Goal: Entertainment & Leisure: Consume media (video, audio)

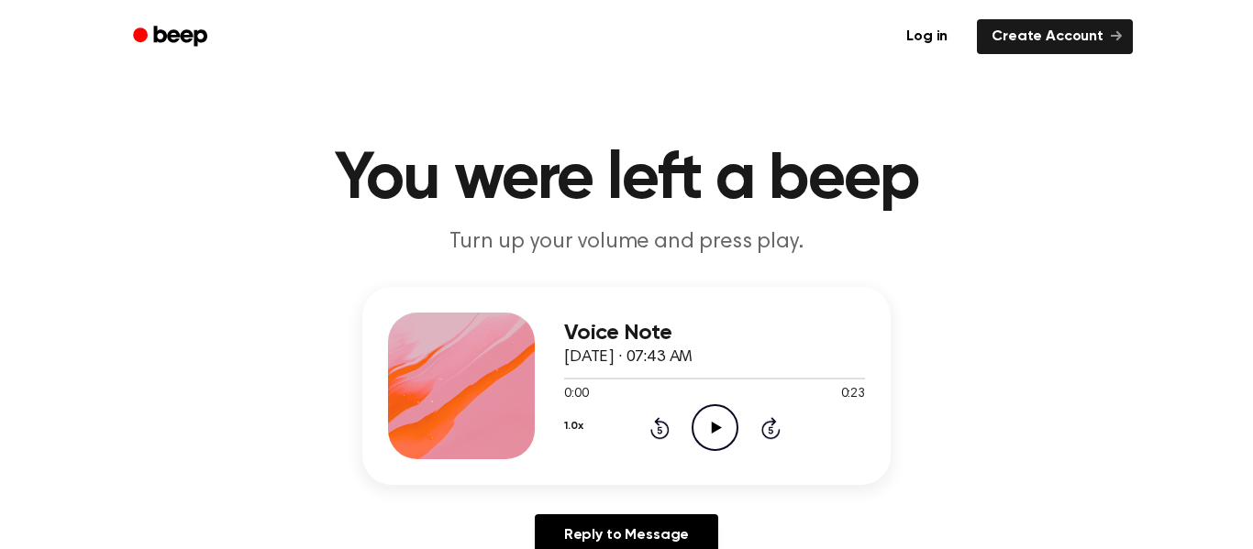
click at [708, 426] on icon "Play Audio" at bounding box center [714, 427] width 47 height 47
click at [714, 429] on icon at bounding box center [716, 428] width 10 height 12
click at [719, 415] on icon "Play Audio" at bounding box center [714, 427] width 47 height 47
click at [720, 426] on icon "Play Audio" at bounding box center [714, 427] width 47 height 47
click at [713, 428] on icon at bounding box center [716, 428] width 10 height 12
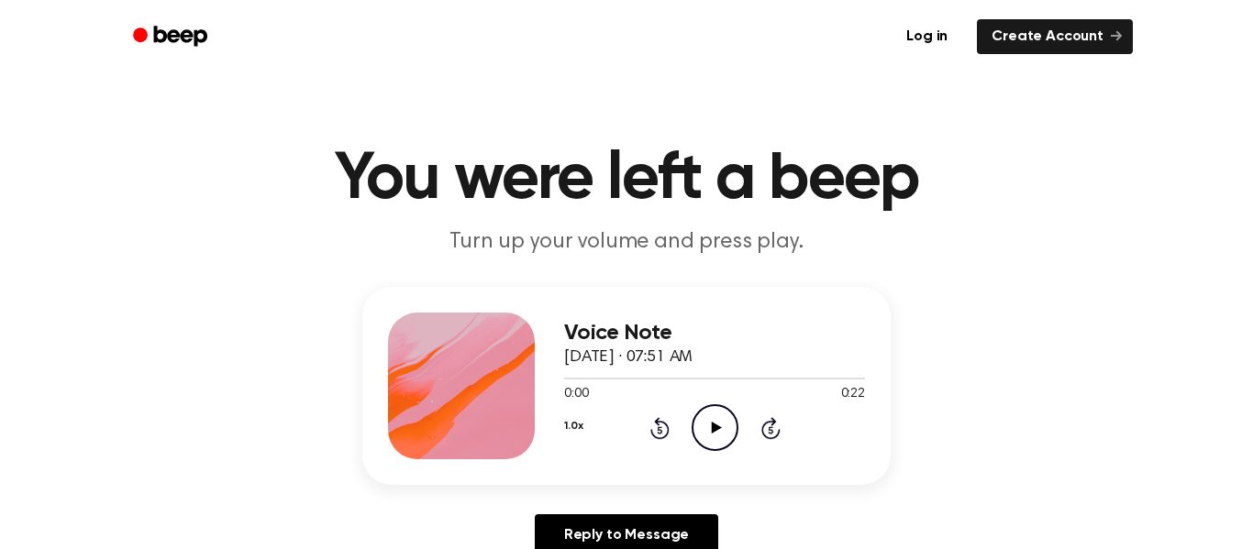
click at [718, 426] on icon "Play Audio" at bounding box center [714, 427] width 47 height 47
click at [713, 410] on icon "Play Audio" at bounding box center [714, 427] width 47 height 47
click at [711, 414] on icon "Play Audio" at bounding box center [714, 427] width 47 height 47
click at [699, 419] on icon "Play Audio" at bounding box center [714, 427] width 47 height 47
click at [716, 426] on icon at bounding box center [716, 428] width 10 height 12
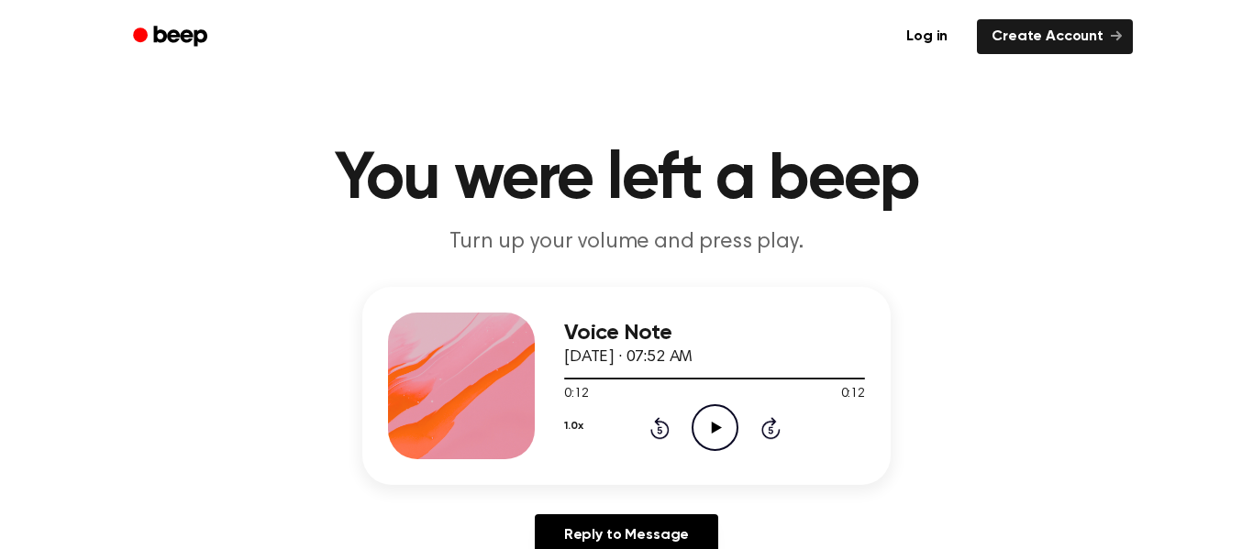
click at [716, 426] on icon at bounding box center [716, 428] width 10 height 12
click at [716, 426] on icon at bounding box center [715, 428] width 8 height 12
